Goal: Information Seeking & Learning: Learn about a topic

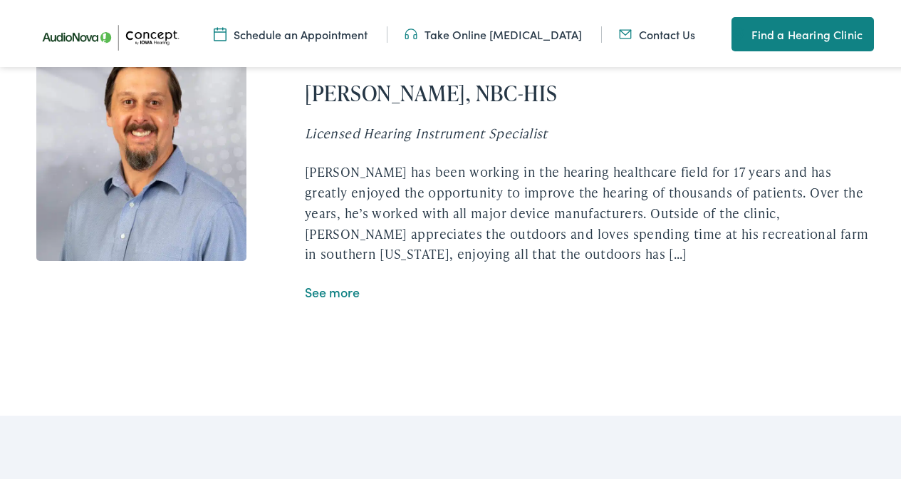
scroll to position [2653, 0]
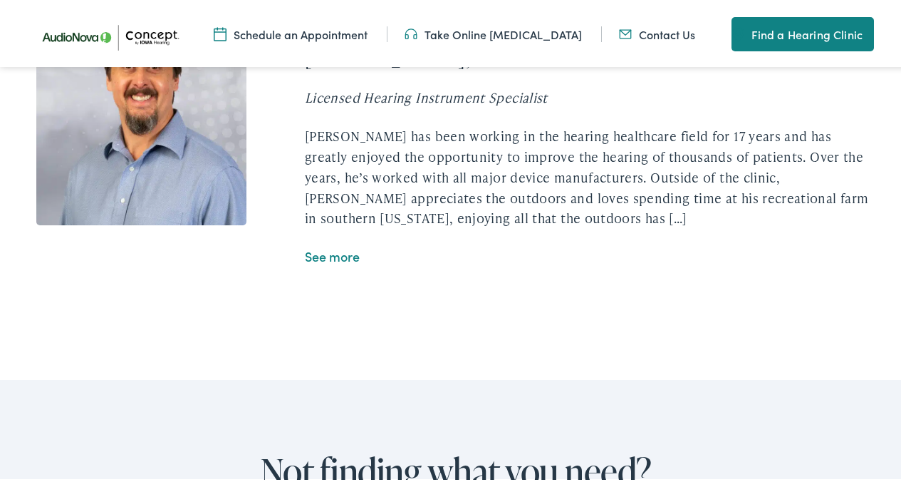
click at [324, 262] on link "See more" at bounding box center [332, 253] width 55 height 18
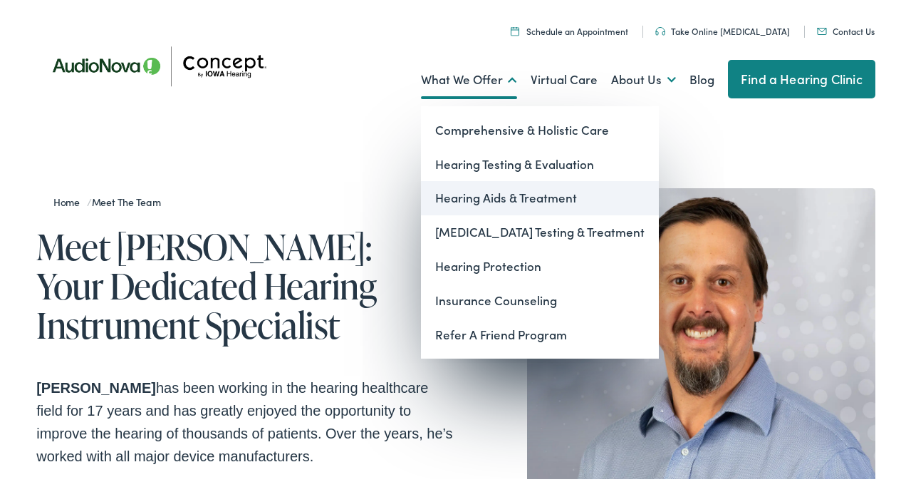
click at [530, 196] on link "Hearing Aids & Treatment" at bounding box center [540, 195] width 238 height 34
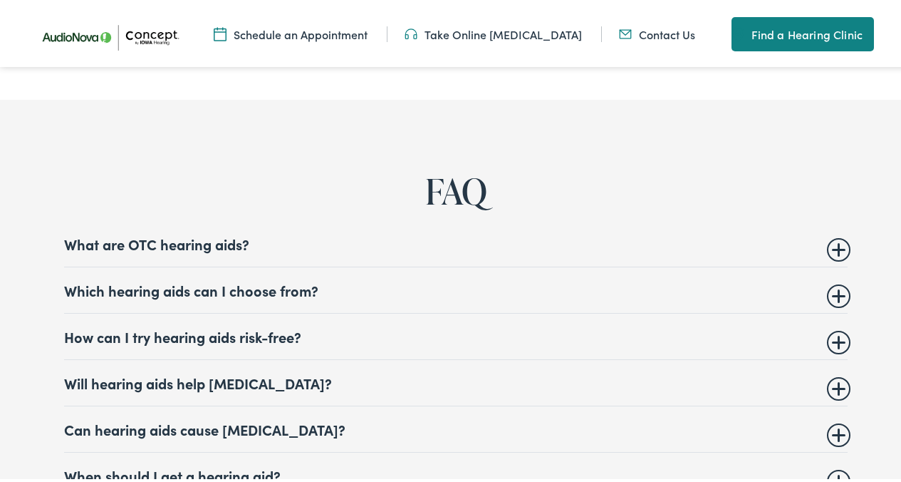
scroll to position [6186, 0]
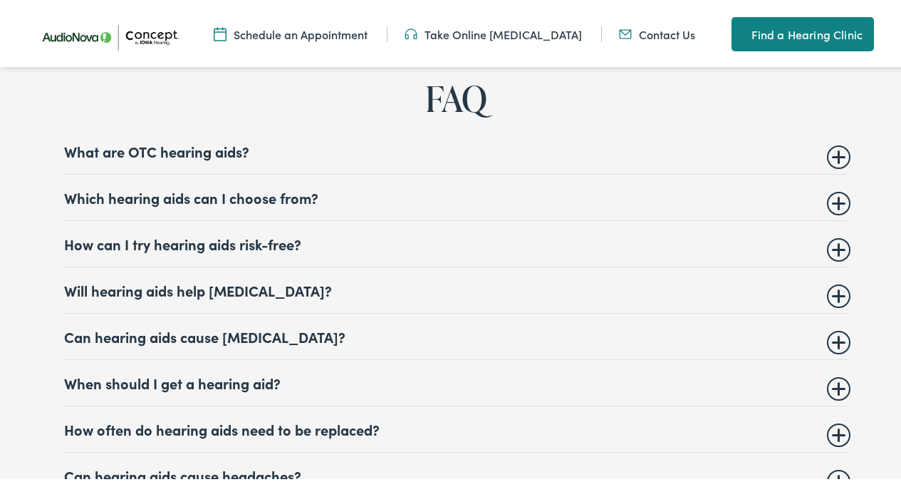
click at [175, 296] on summary "Will hearing aids help tinnitus?" at bounding box center [456, 287] width 784 height 17
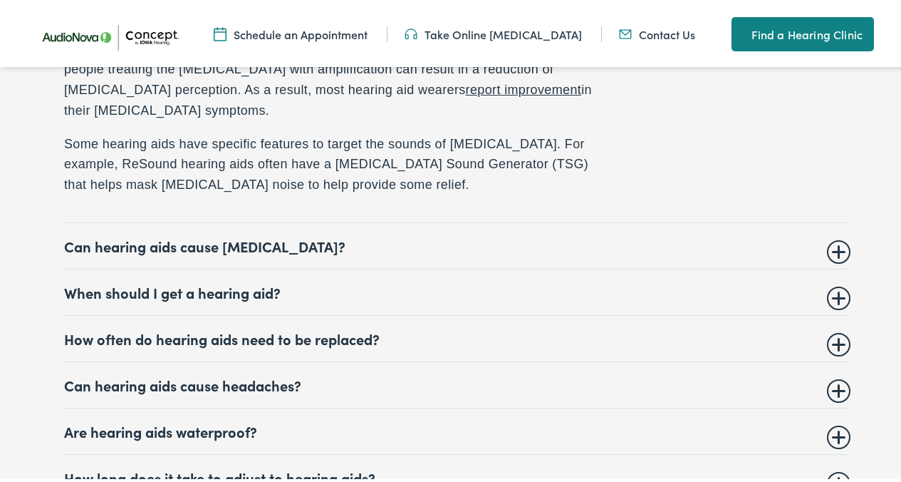
scroll to position [6487, 0]
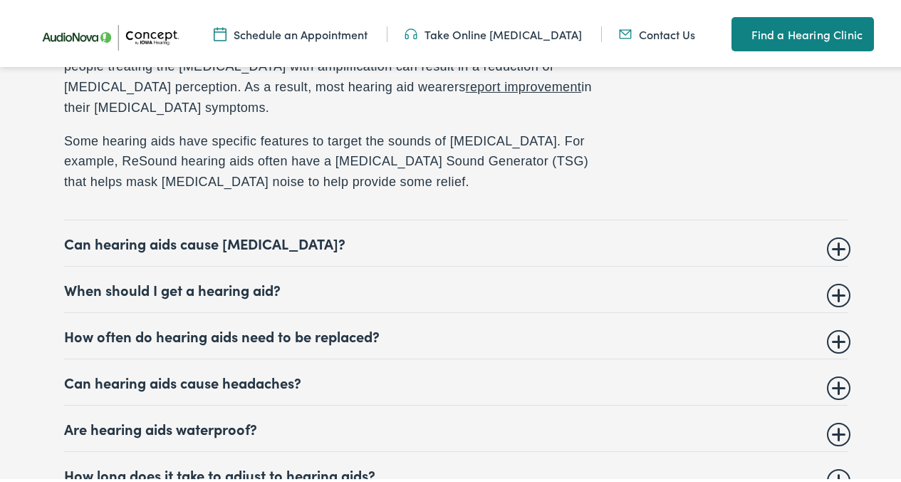
click at [253, 341] on summary "How often do hearing aids need to be replaced?" at bounding box center [456, 332] width 784 height 17
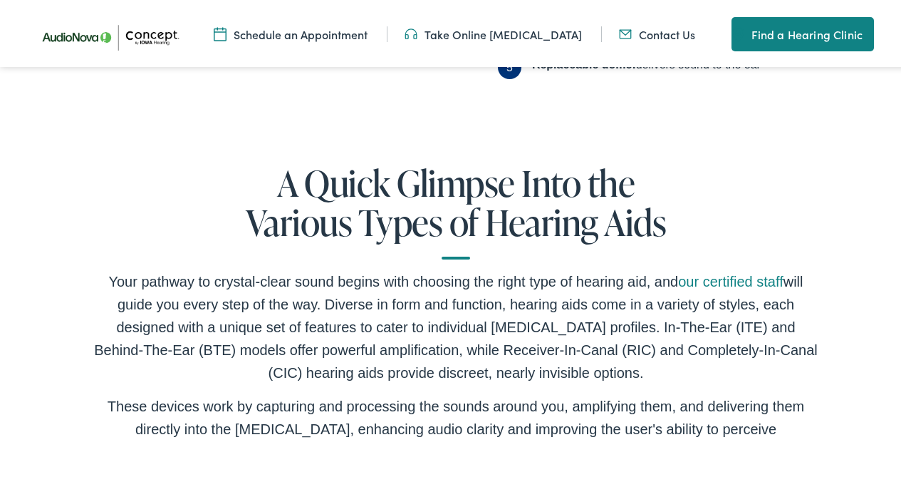
scroll to position [0, 0]
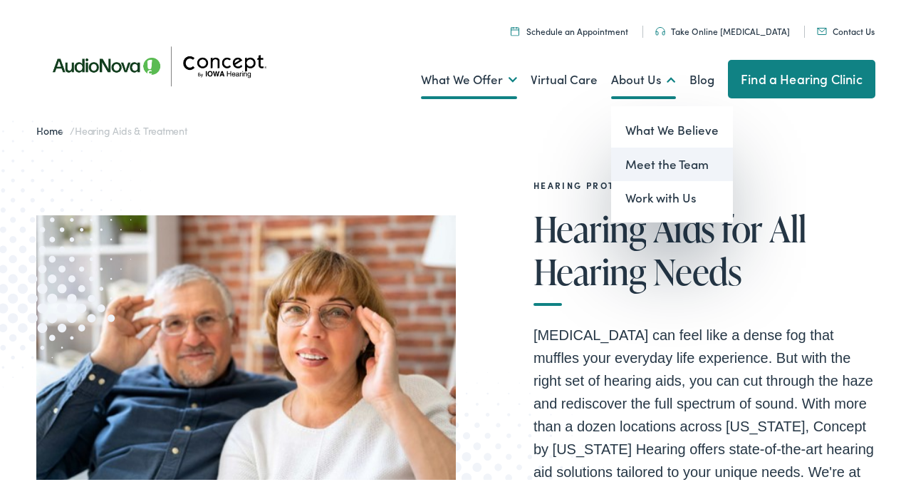
click at [673, 158] on link "Meet the Team" at bounding box center [672, 162] width 122 height 34
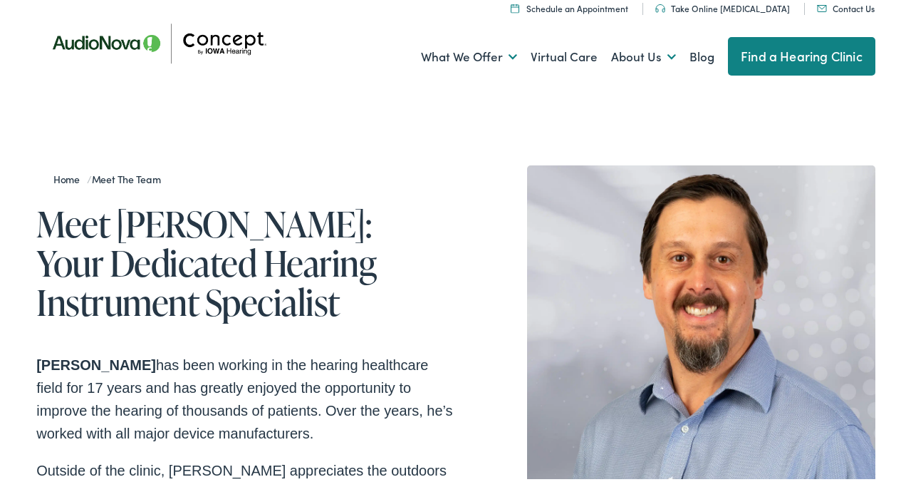
scroll to position [68, 0]
